Goal: Obtain resource: Download file/media

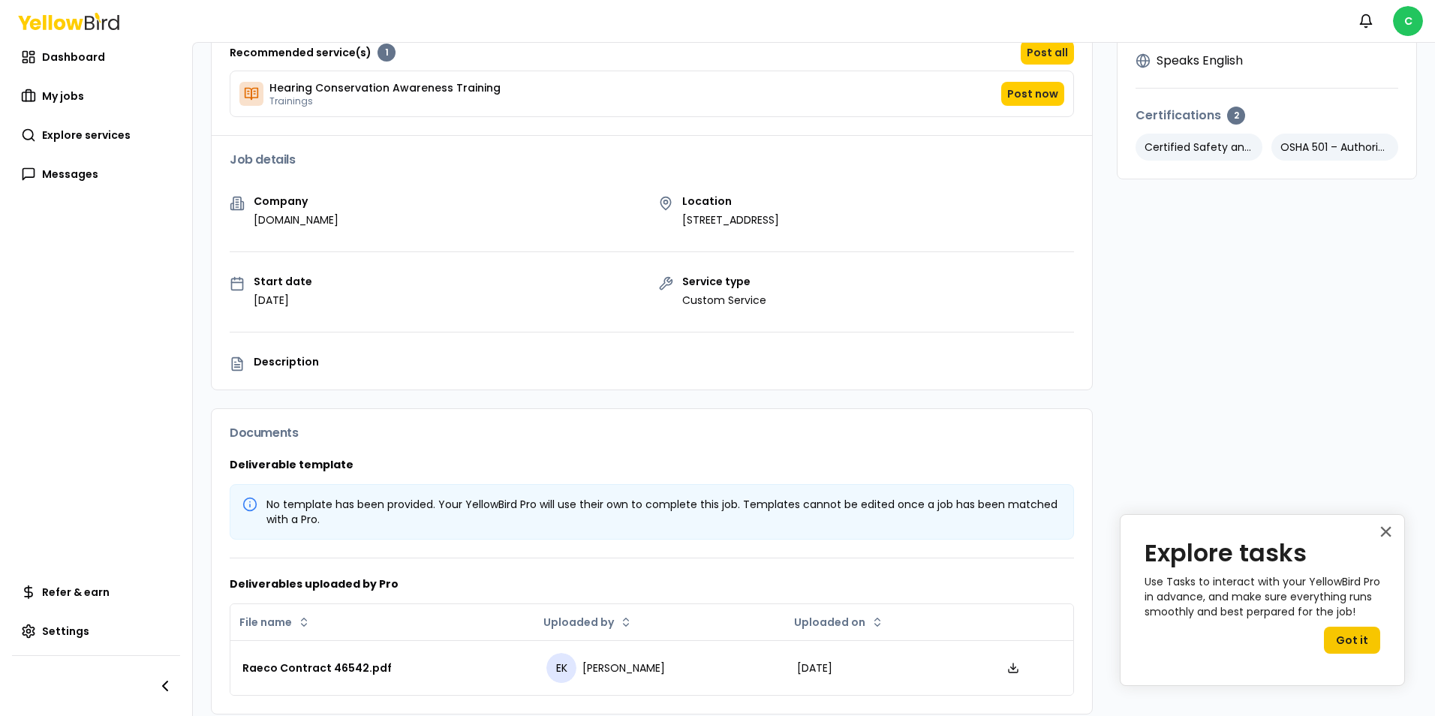
scroll to position [274, 0]
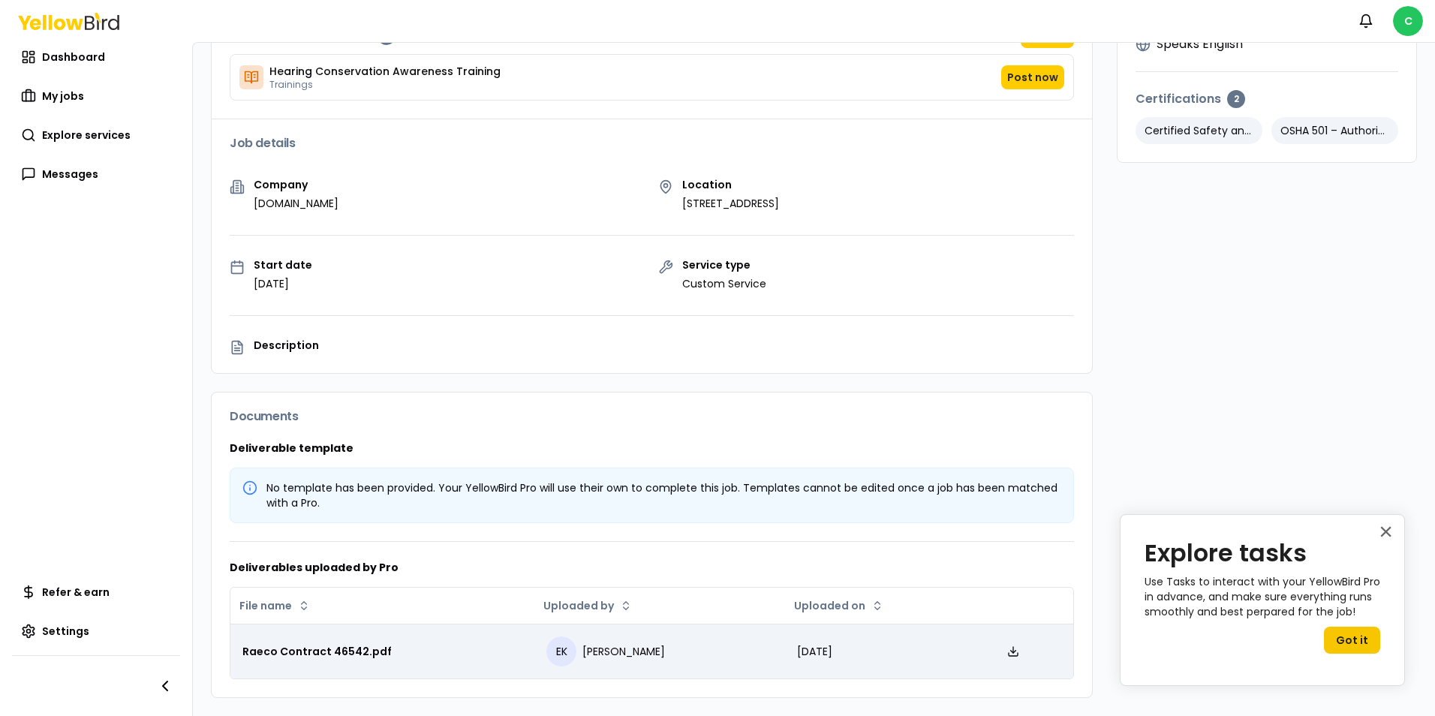
click at [329, 650] on div "Raeco Contract 46542.pdf" at bounding box center [382, 651] width 280 height 15
click at [341, 652] on div "Raeco Contract 46542.pdf" at bounding box center [382, 651] width 280 height 15
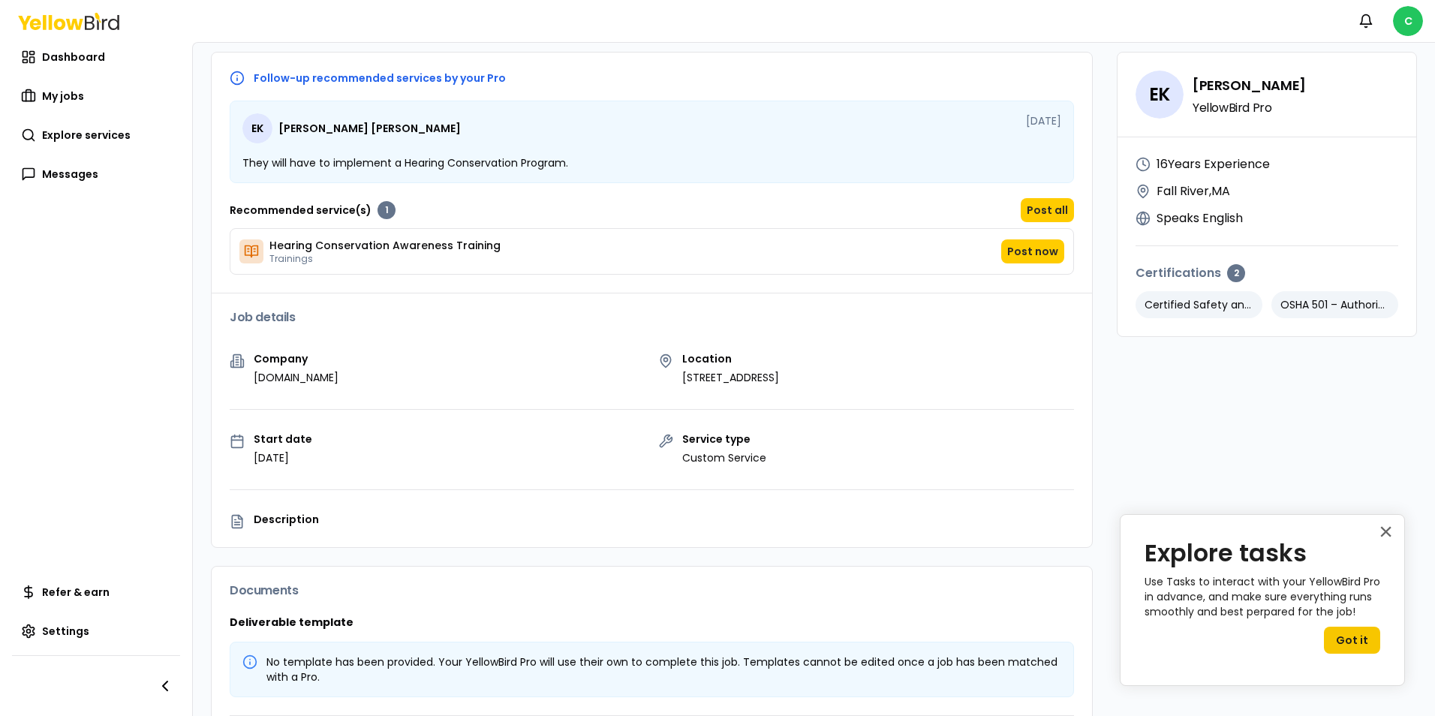
scroll to position [0, 0]
